Goal: Task Accomplishment & Management: Use online tool/utility

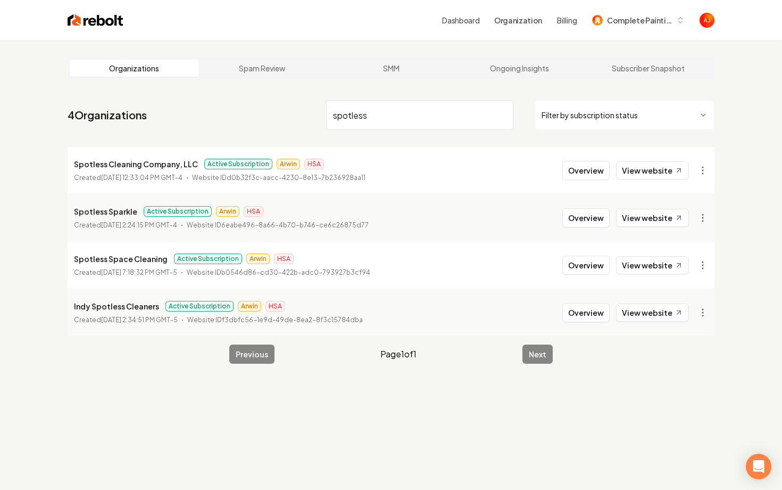
click at [285, 122] on nav "4 Organizations spotless Filter by subscription status" at bounding box center [391, 119] width 647 height 47
click at [335, 115] on input "spotless" at bounding box center [419, 115] width 187 height 30
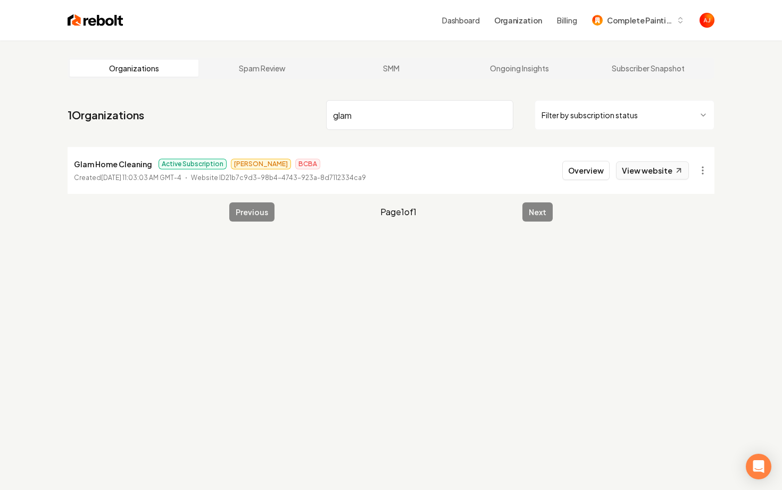
click at [641, 162] on link "View website" at bounding box center [652, 170] width 73 height 18
drag, startPoint x: 368, startPoint y: 120, endPoint x: 183, endPoint y: 141, distance: 186.9
click at [183, 141] on nav "1 Organizations glam Filter by subscription status" at bounding box center [391, 119] width 647 height 47
type input "g"
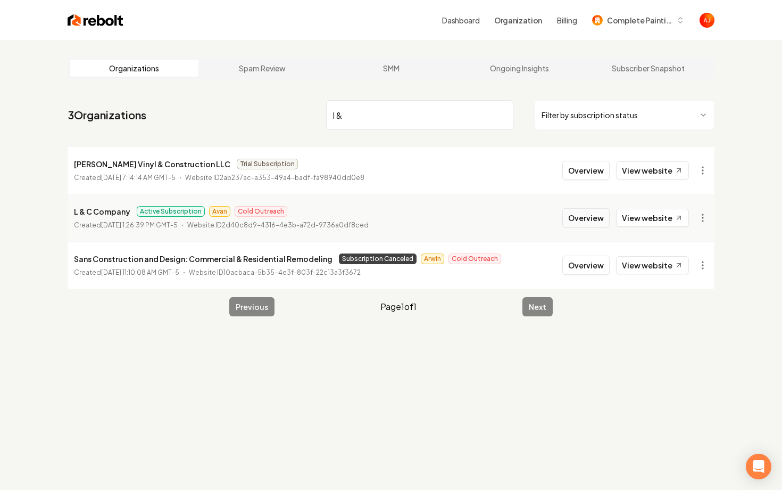
type input "l &"
click at [575, 221] on button "Overview" at bounding box center [586, 217] width 47 height 19
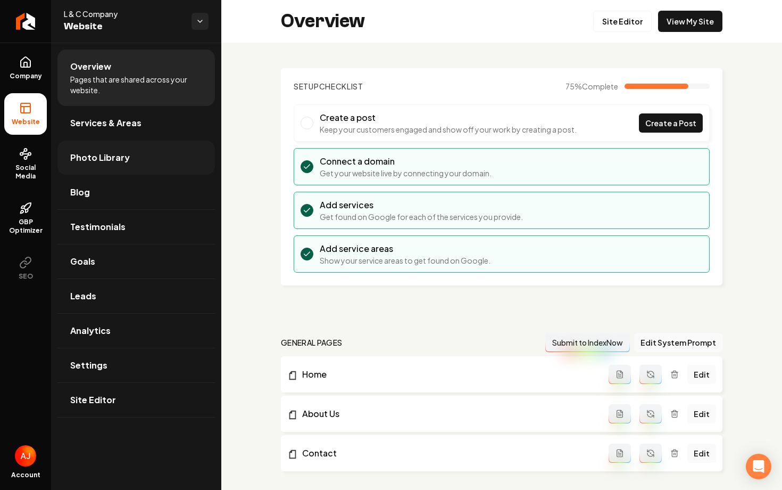
click at [79, 161] on span "Photo Library" at bounding box center [100, 157] width 60 height 13
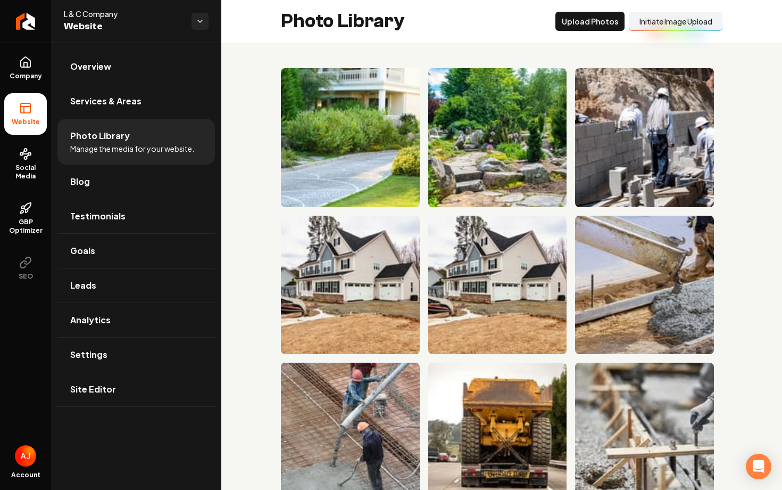
click at [647, 20] on button "Initiate Image Upload" at bounding box center [676, 21] width 94 height 19
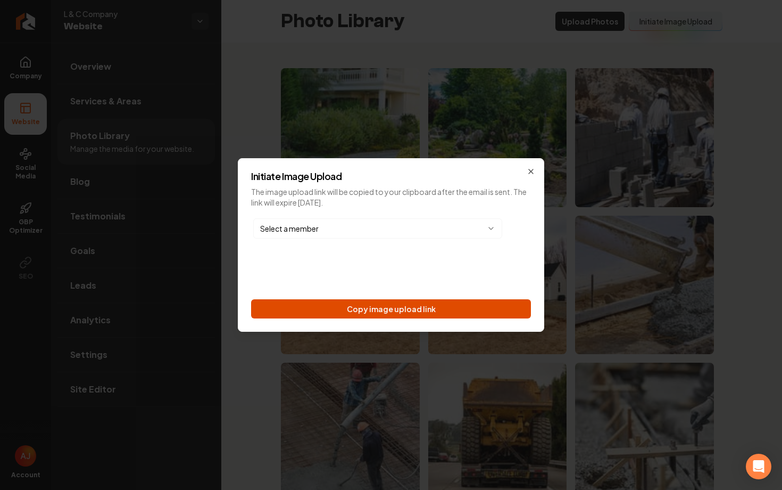
click at [414, 303] on button "Copy image upload link" at bounding box center [391, 308] width 280 height 19
